Goal: Find specific page/section

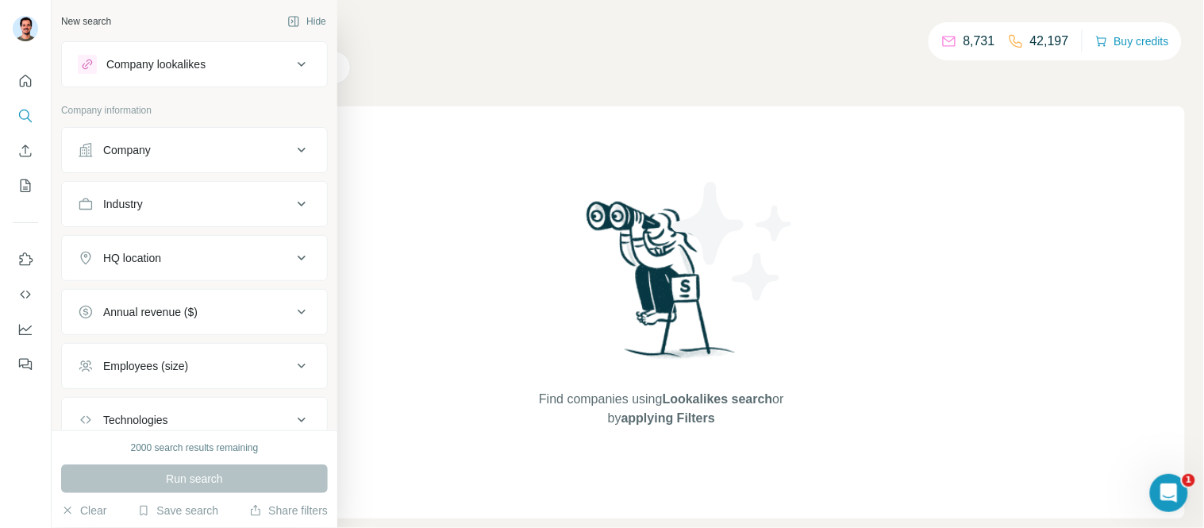
drag, startPoint x: 89, startPoint y: 19, endPoint x: 69, endPoint y: 17, distance: 19.9
click at [69, 17] on div "New search" at bounding box center [86, 21] width 50 height 14
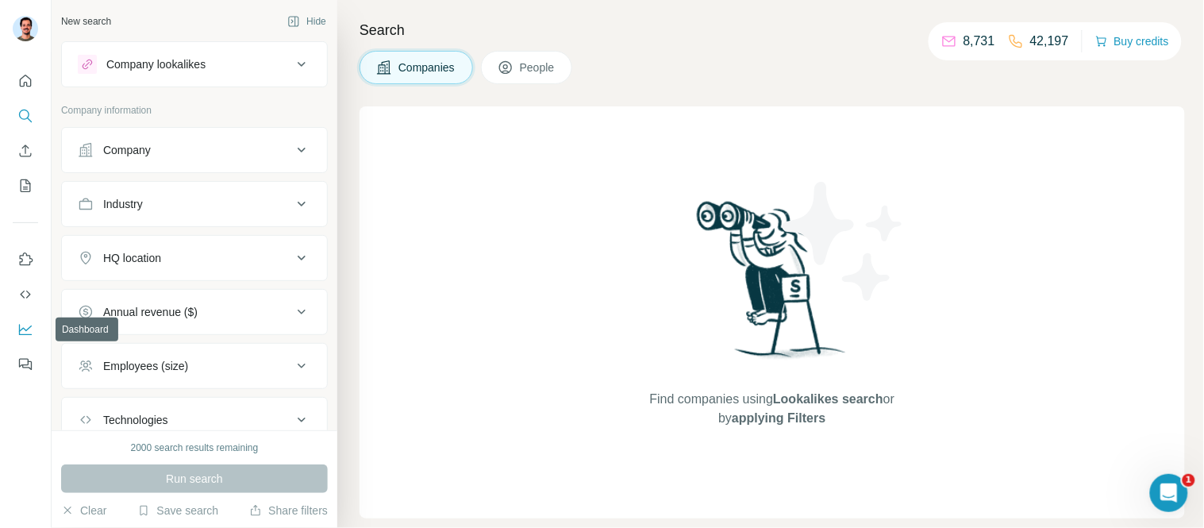
click at [27, 323] on icon "Dashboard" at bounding box center [25, 329] width 16 height 16
